Goal: Task Accomplishment & Management: Complete application form

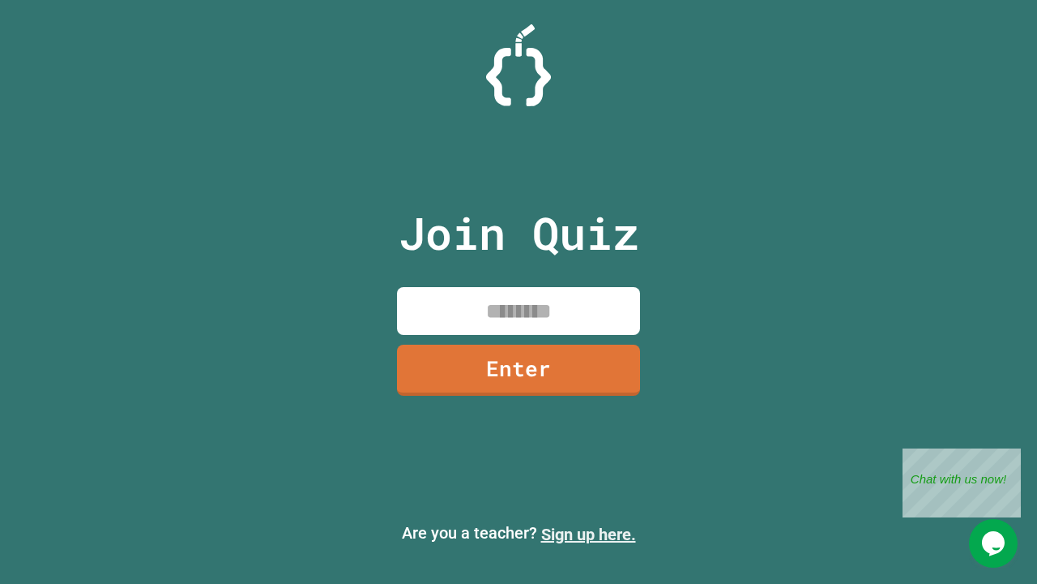
click at [588, 534] on link "Sign up here." at bounding box center [588, 533] width 95 height 19
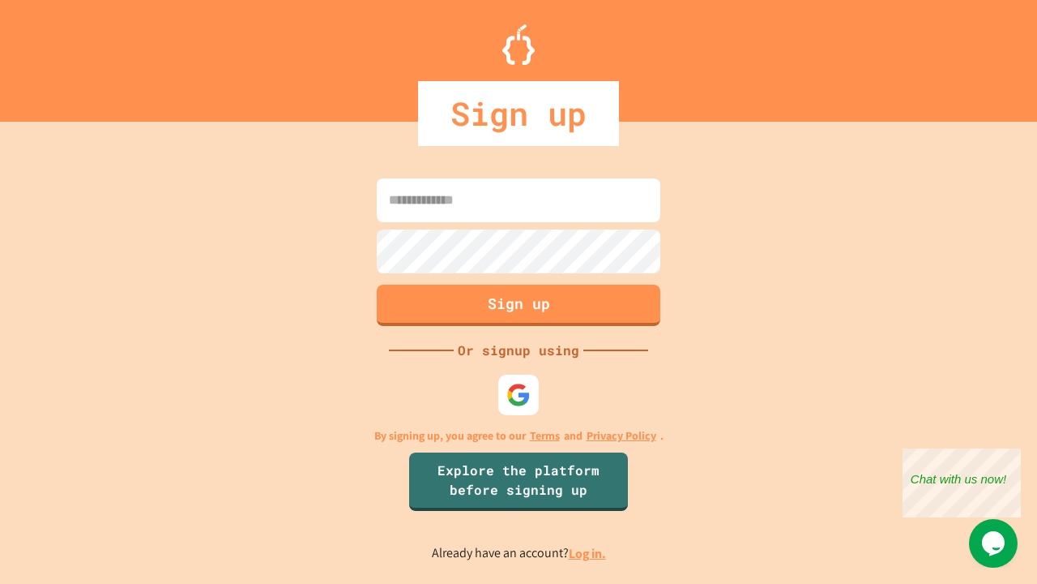
click at [588, 553] on link "Log in." at bounding box center [587, 553] width 37 height 17
